Goal: Transaction & Acquisition: Purchase product/service

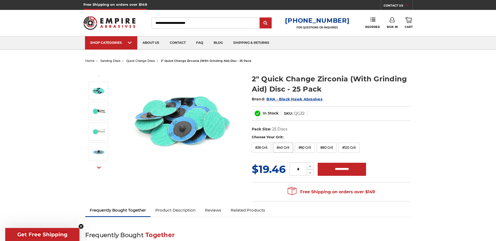
click at [279, 147] on label "#40 Grit" at bounding box center [283, 148] width 20 height 10
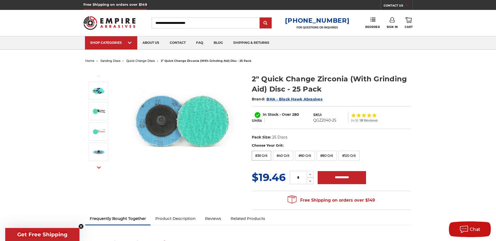
click at [262, 156] on label "#36 Grit" at bounding box center [262, 156] width 20 height 10
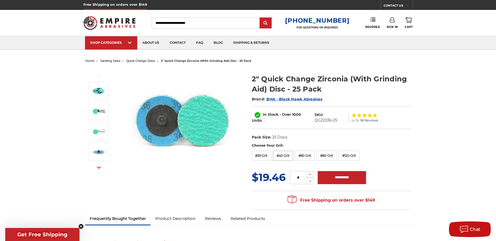
click at [279, 158] on label "#40 Grit" at bounding box center [283, 156] width 20 height 10
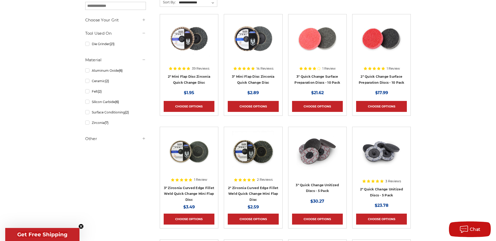
scroll to position [102, 0]
click at [190, 188] on link "3" Zirconia Curved Edge Fillet Weld Quick Change Mini Flap Disc" at bounding box center [189, 195] width 50 height 16
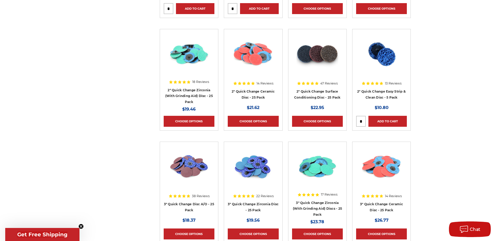
scroll to position [428, 0]
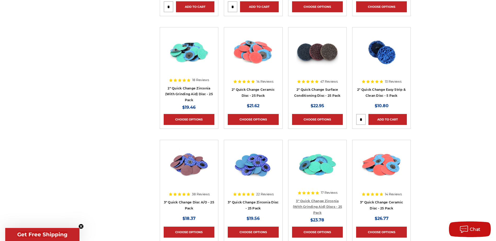
click at [322, 203] on link "3" Quick Change Zirconia (With Grinding Aid) Discs - 25 Pack" at bounding box center [317, 207] width 49 height 16
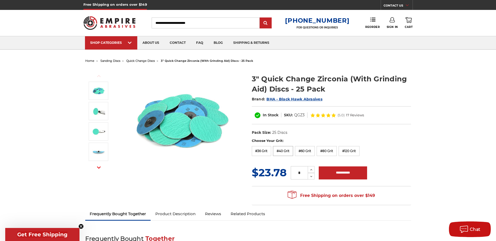
click at [287, 151] on label "#40 Grit" at bounding box center [283, 151] width 20 height 10
